Goal: Task Accomplishment & Management: Complete application form

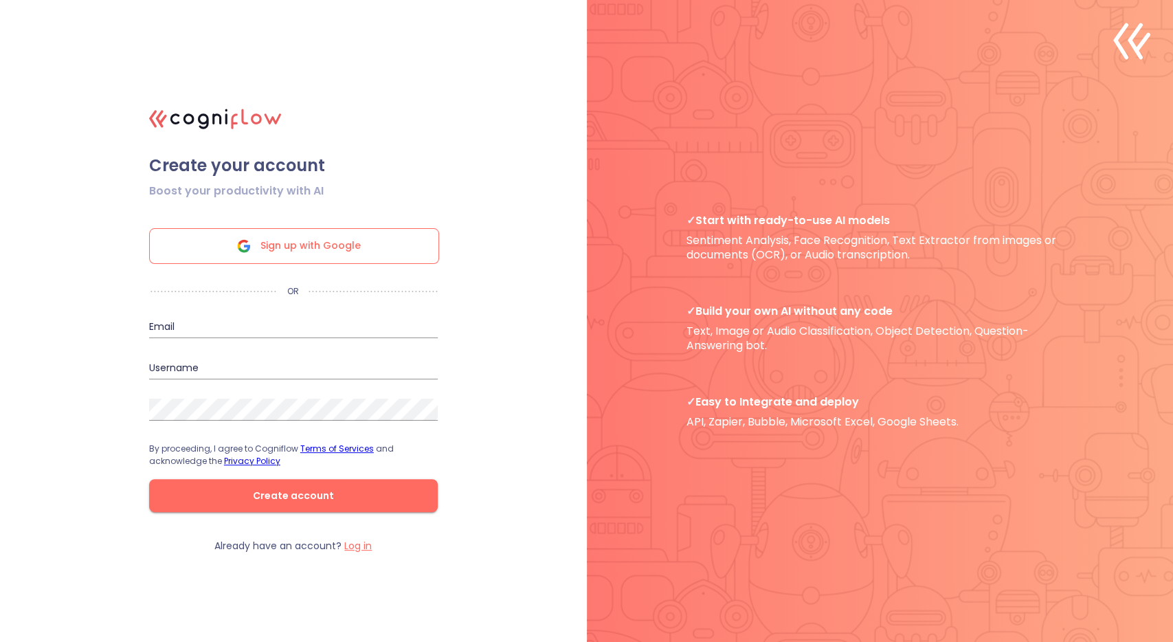
click at [346, 249] on span "Sign up with Google" at bounding box center [310, 246] width 100 height 34
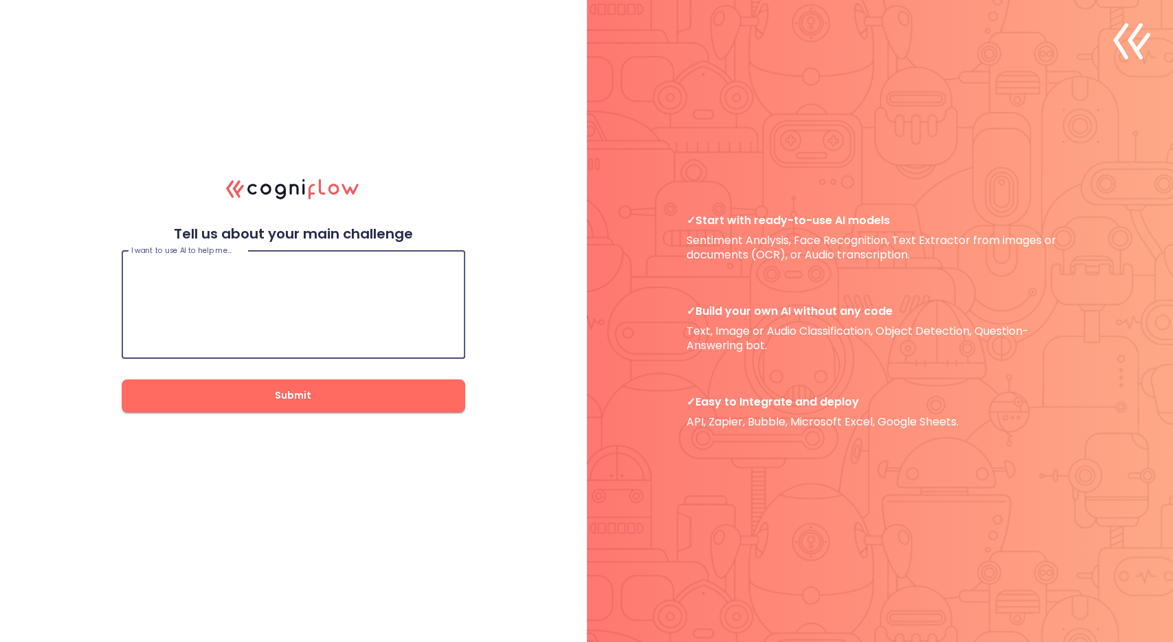
click at [355, 306] on textarea at bounding box center [293, 304] width 324 height 82
click at [263, 370] on div "I want to use AI to help me… I want to use AI to help me… Submit" at bounding box center [294, 328] width 344 height 170
click at [282, 307] on textarea at bounding box center [293, 304] width 324 height 82
paste textarea "タイトル： 『Kenshi』—自由と過酷さが共存するオープンワールドRPG 内容： 荒廃した世界を舞台に、プレイヤーは奴隷、盗賊、商人、剣士など、自由な生き方…"
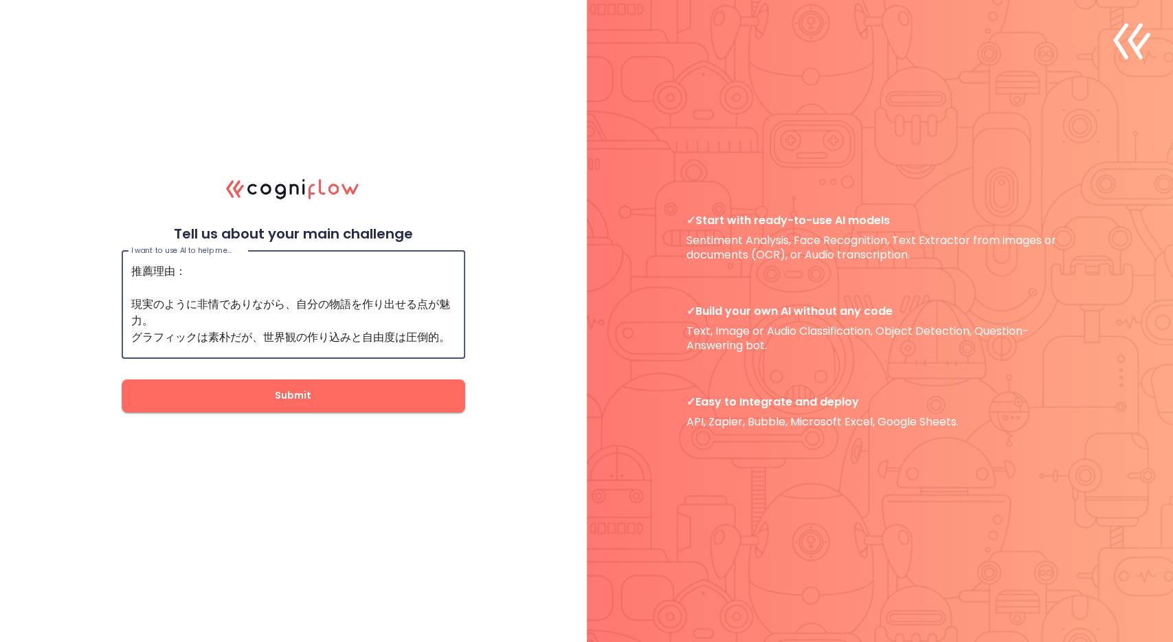
scroll to position [197, 0]
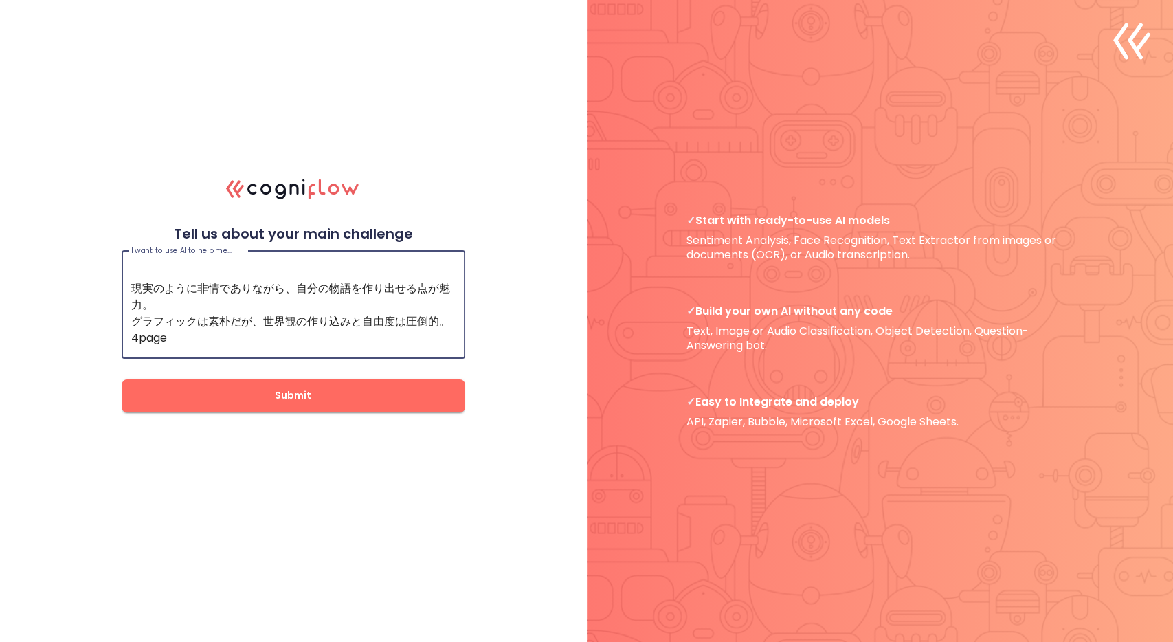
type textarea "タイトル： 『Kenshi』—自由と過酷さが共存するオープンワールドRPG 内容： 荒廃した世界を舞台に、プレイヤーは奴隷、盗賊、商人、剣士など、自由な生き方…"
click at [229, 397] on span "Submit" at bounding box center [294, 395] width 300 height 17
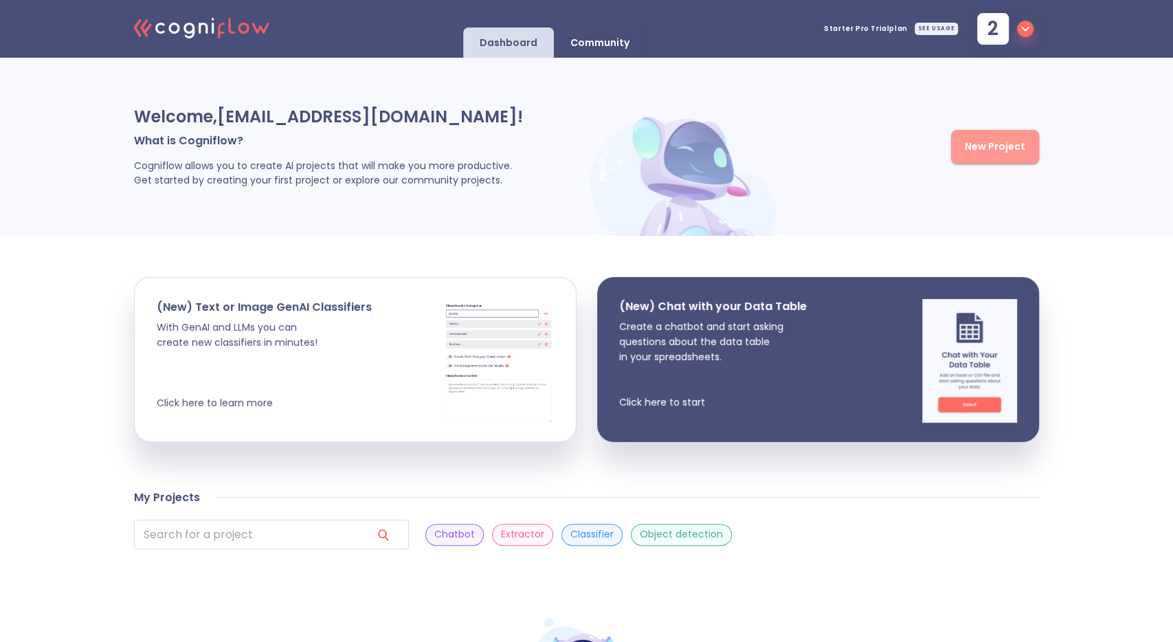
click at [984, 142] on span "New Project" at bounding box center [995, 146] width 60 height 17
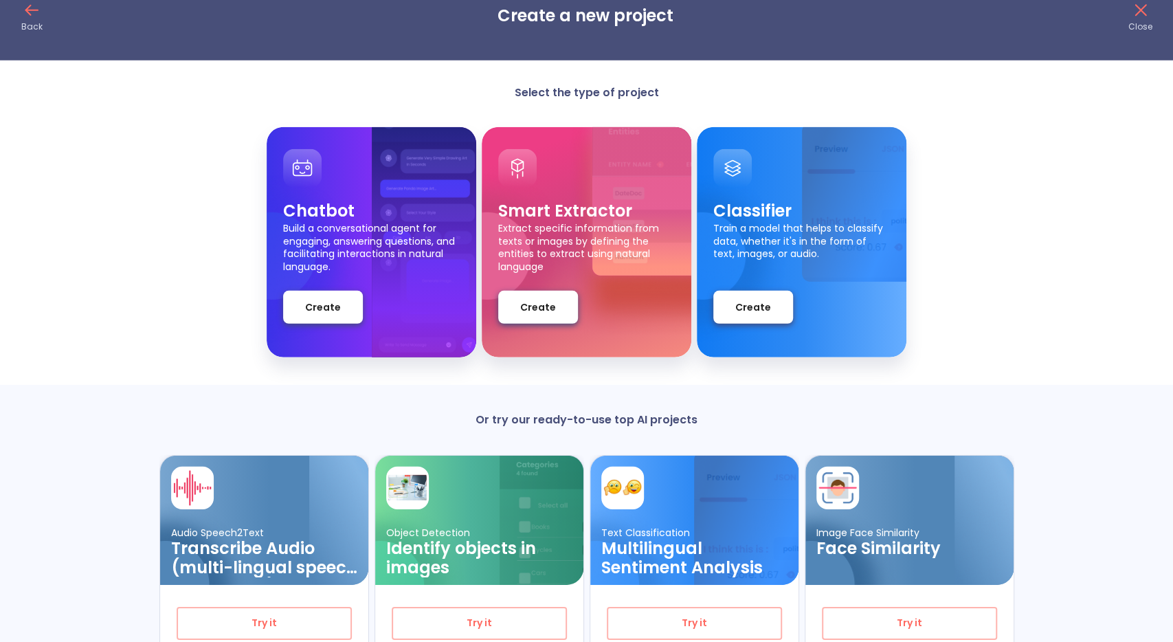
scroll to position [19, 0]
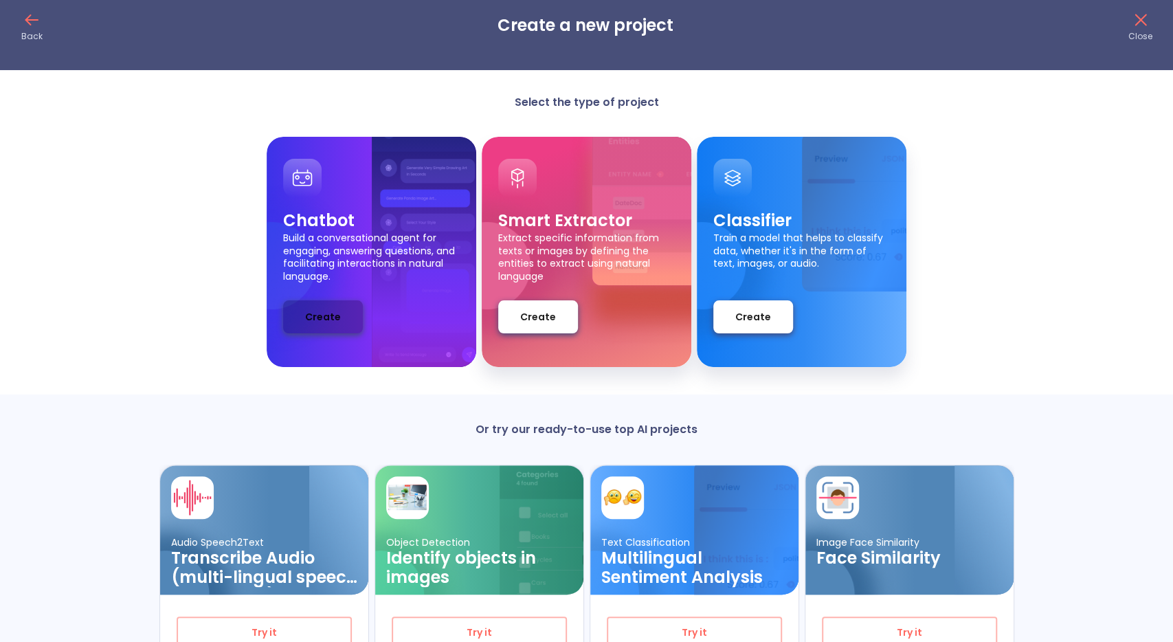
click at [326, 318] on span "Create" at bounding box center [323, 317] width 36 height 17
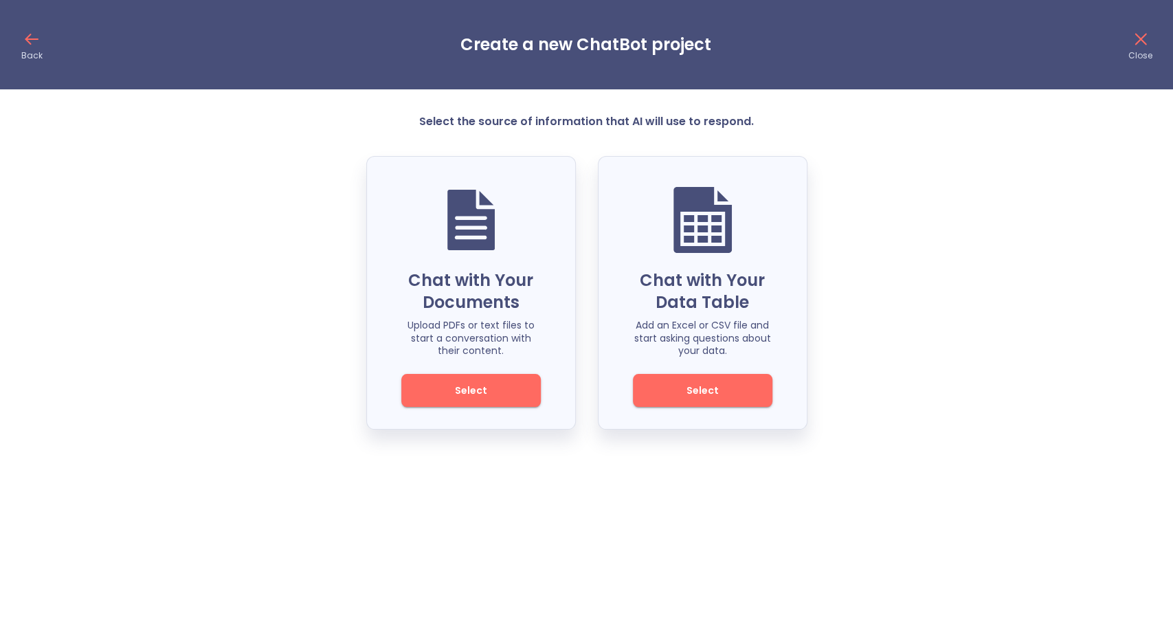
click at [497, 395] on span "Select" at bounding box center [471, 390] width 93 height 17
